Goal: Transaction & Acquisition: Purchase product/service

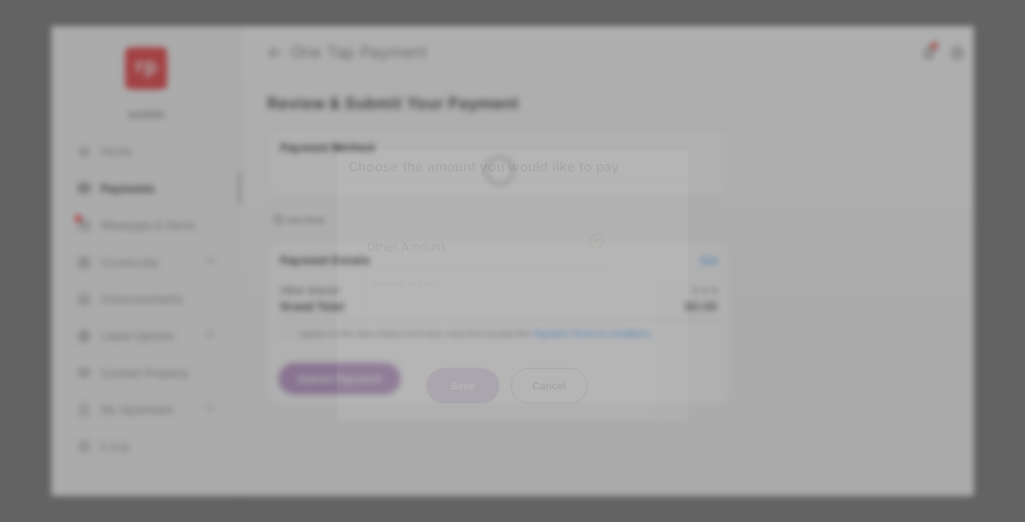
click at [485, 234] on div "Other Amount" at bounding box center [485, 246] width 237 height 25
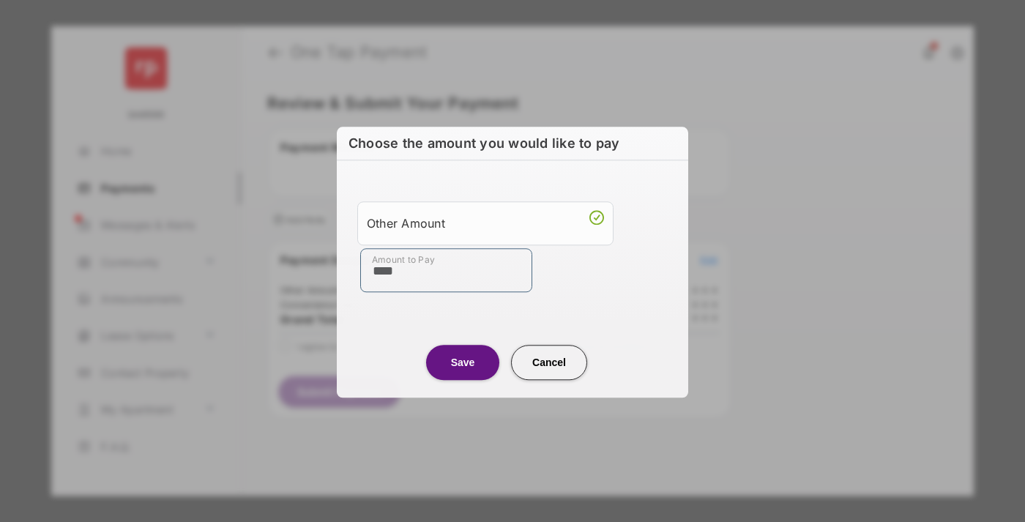
type input "****"
click at [463, 362] on button "Save" at bounding box center [462, 362] width 73 height 35
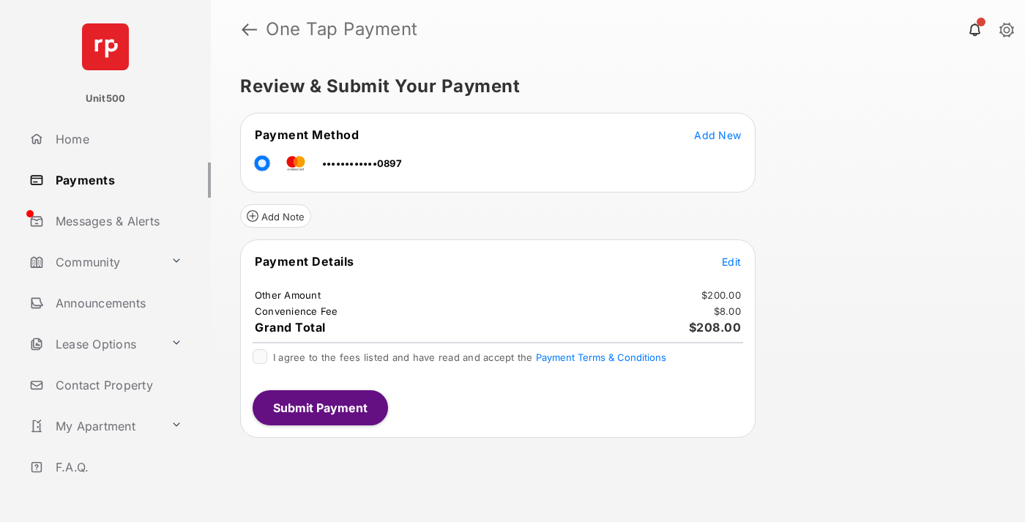
click at [731, 261] on span "Edit" at bounding box center [731, 262] width 19 height 12
click at [319, 407] on button "Submit Payment" at bounding box center [320, 407] width 135 height 35
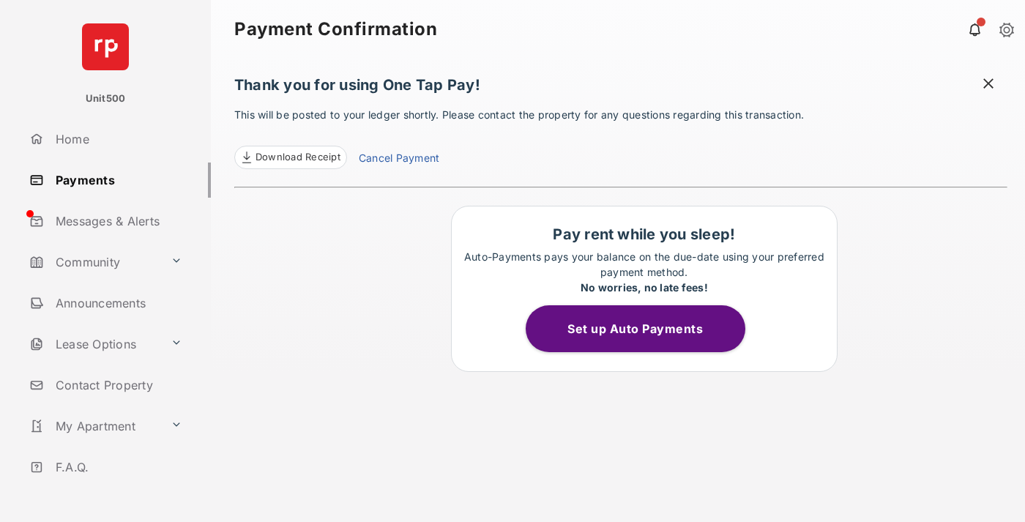
click at [988, 85] on span at bounding box center [988, 85] width 15 height 18
